Goal: Use online tool/utility: Utilize a website feature to perform a specific function

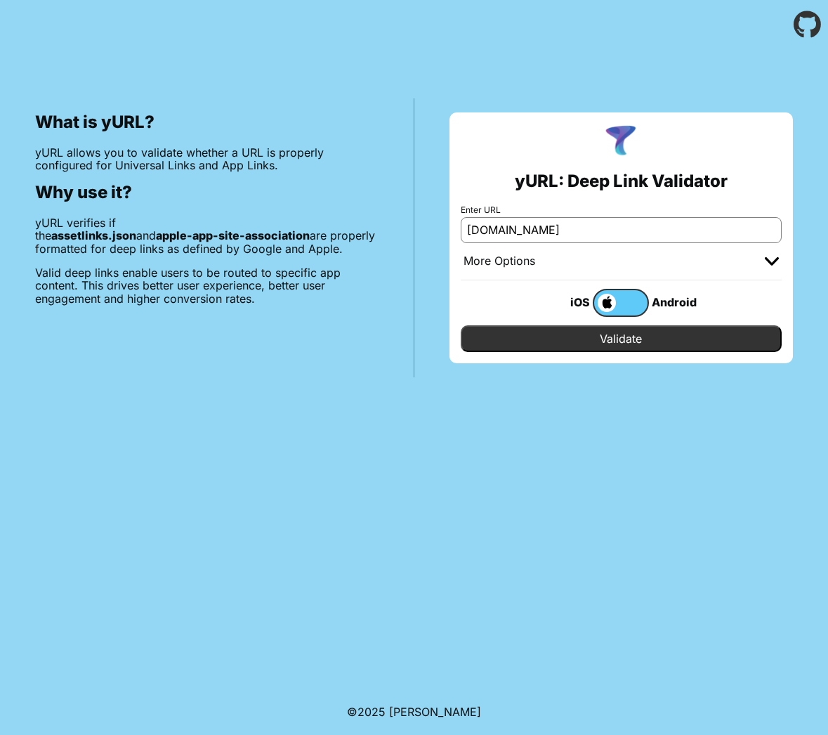
type input "[DOMAIN_NAME]"
click at [656, 341] on input "Validate" at bounding box center [622, 338] width 322 height 27
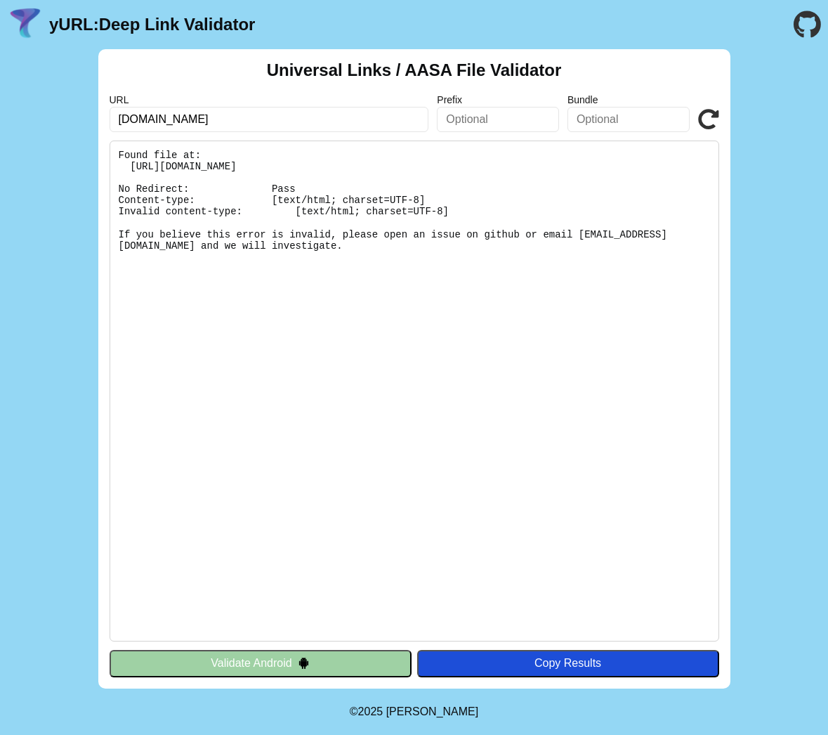
drag, startPoint x: 133, startPoint y: 165, endPoint x: 225, endPoint y: 169, distance: 92.1
click at [225, 169] on pre "Found file at: [URL][DOMAIN_NAME] No Redirect: Pass Content-type: [text/html; c…" at bounding box center [415, 391] width 610 height 501
click at [338, 167] on pre "Found file at: [URL][DOMAIN_NAME] No Redirect: Pass Content-type: [text/html; c…" at bounding box center [415, 391] width 610 height 501
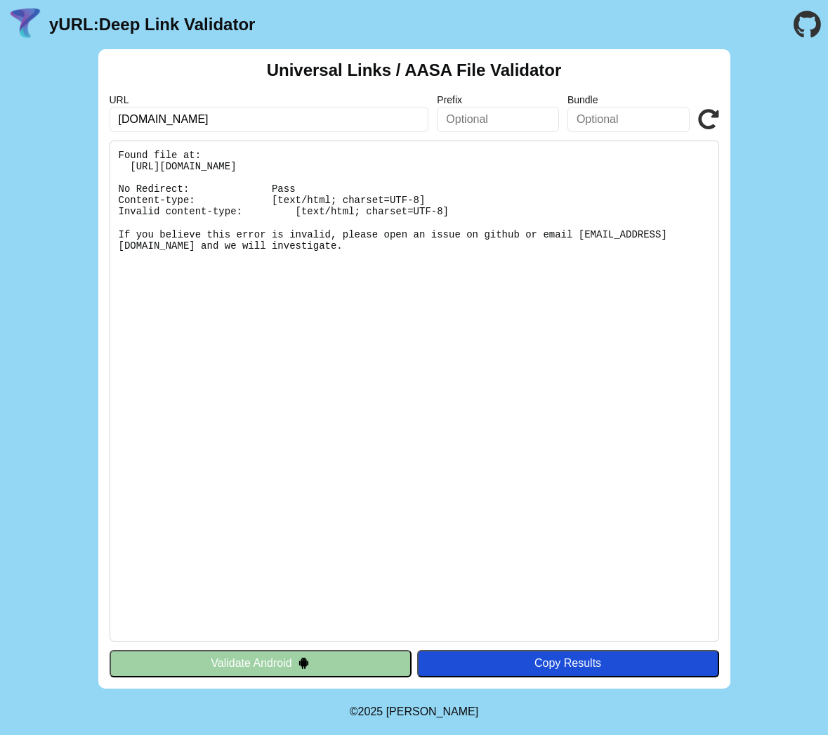
click at [368, 124] on input "[DOMAIN_NAME]" at bounding box center [270, 119] width 320 height 25
click button "Validate" at bounding box center [0, 0] width 0 height 0
click at [492, 665] on div "Copy Results" at bounding box center [568, 663] width 288 height 13
